Goal: Find specific page/section: Find specific page/section

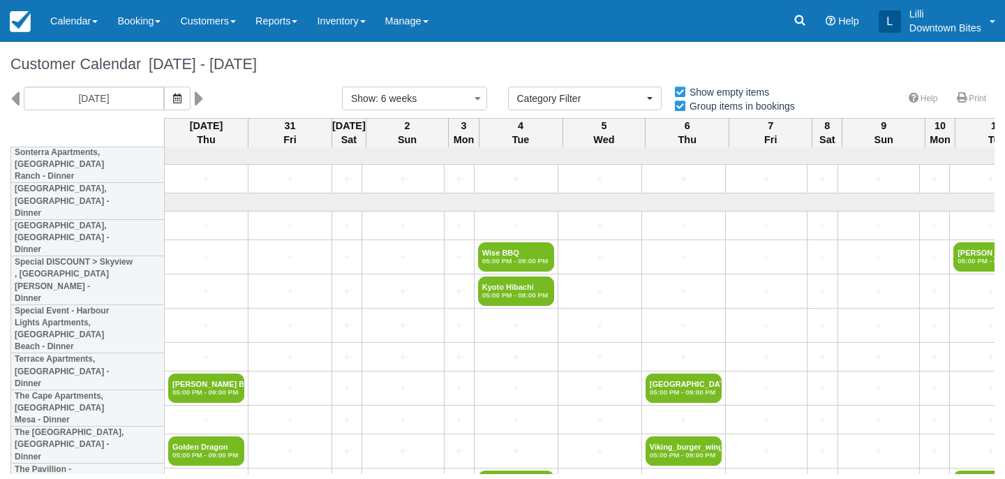
select select
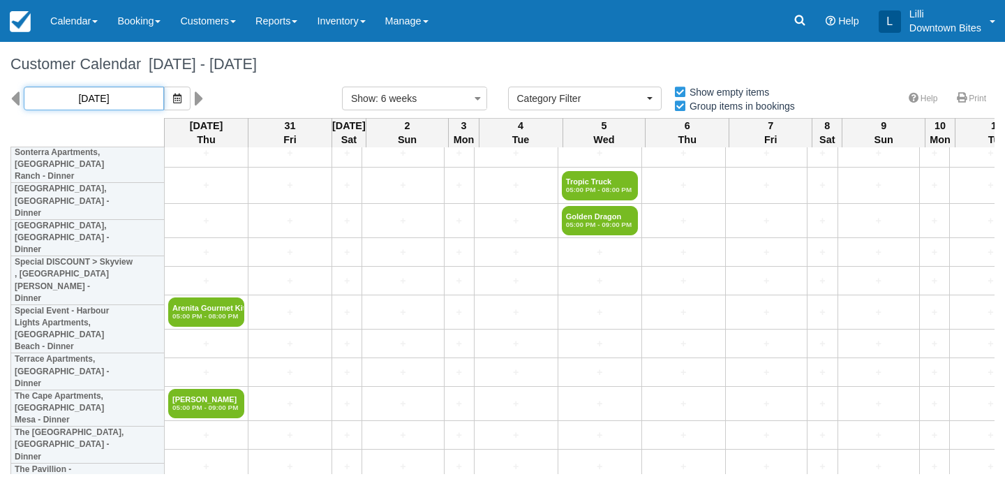
click at [90, 101] on input "[DATE]" at bounding box center [94, 99] width 140 height 24
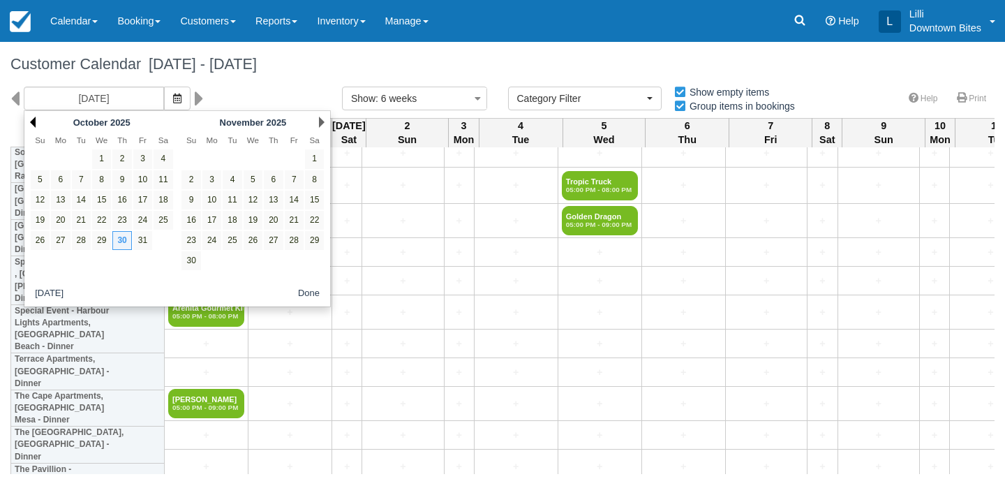
click at [31, 121] on link "Prev" at bounding box center [33, 122] width 6 height 11
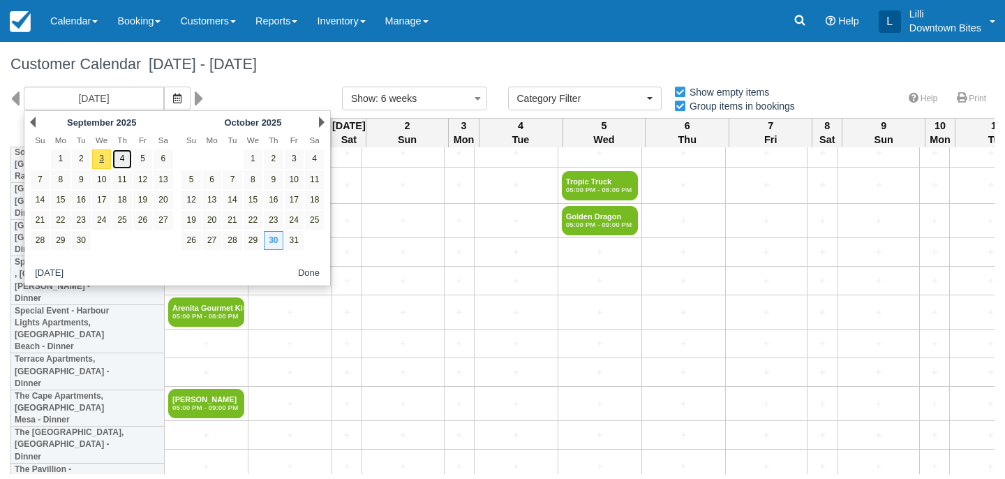
click at [126, 158] on link "4" at bounding box center [121, 158] width 19 height 19
type input "[DATE]"
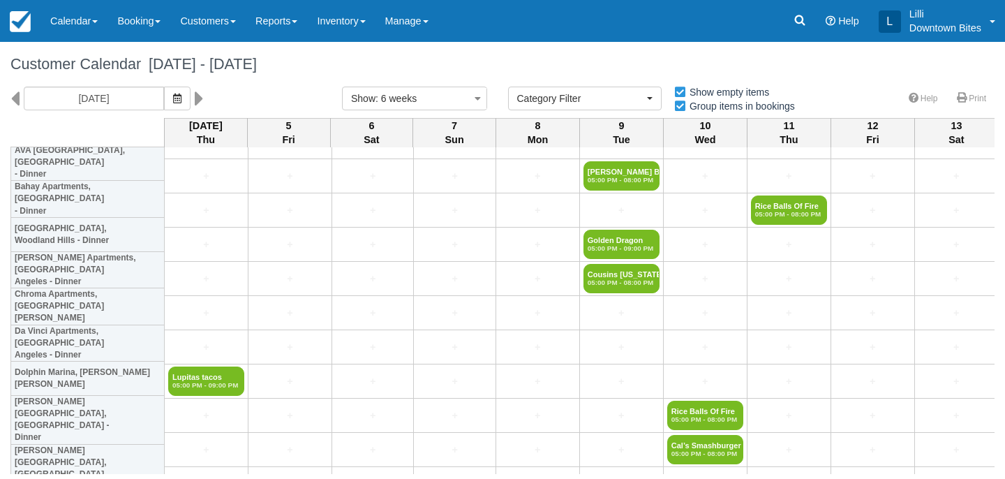
scroll to position [740, 0]
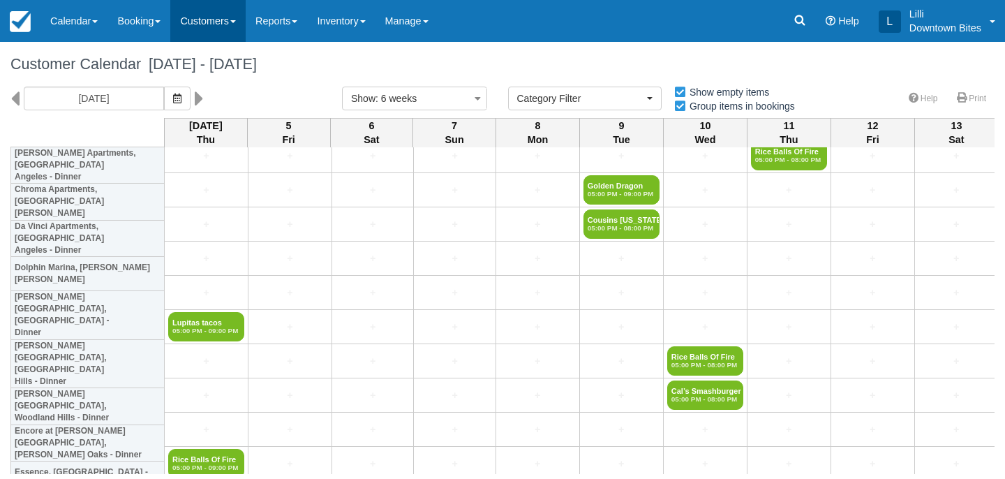
click at [219, 22] on link "Customers" at bounding box center [207, 21] width 75 height 42
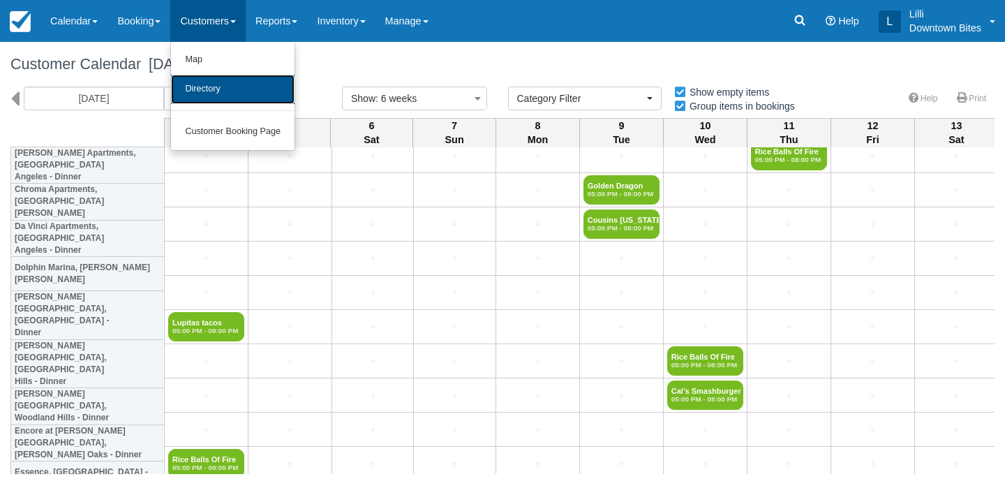
click at [226, 87] on link "Directory" at bounding box center [233, 89] width 124 height 29
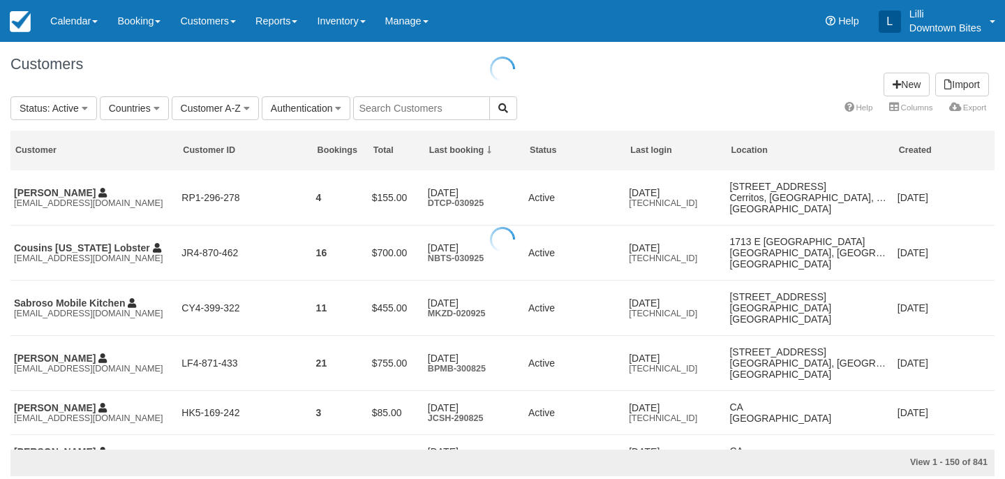
drag, startPoint x: 389, startPoint y: 90, endPoint x: 391, endPoint y: 105, distance: 15.5
click at [391, 106] on div at bounding box center [502, 239] width 1005 height 479
click at [391, 105] on input "text" at bounding box center [421, 108] width 137 height 24
type input "chronic"
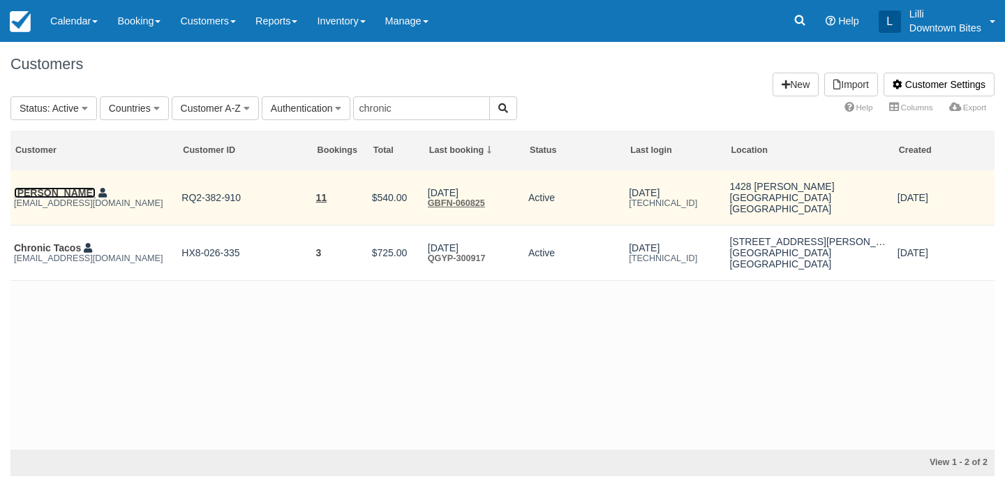
click at [52, 193] on link "[PERSON_NAME]" at bounding box center [55, 192] width 82 height 11
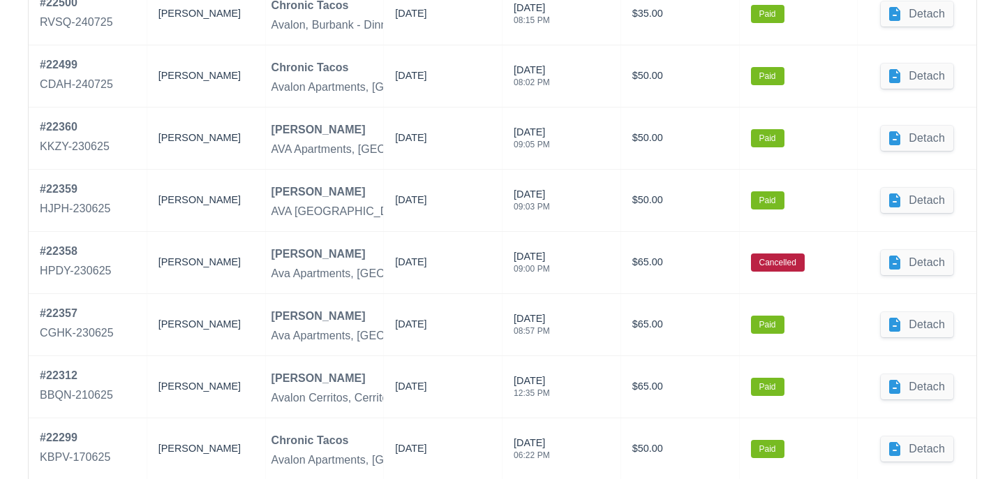
scroll to position [940, 0]
